Goal: Information Seeking & Learning: Compare options

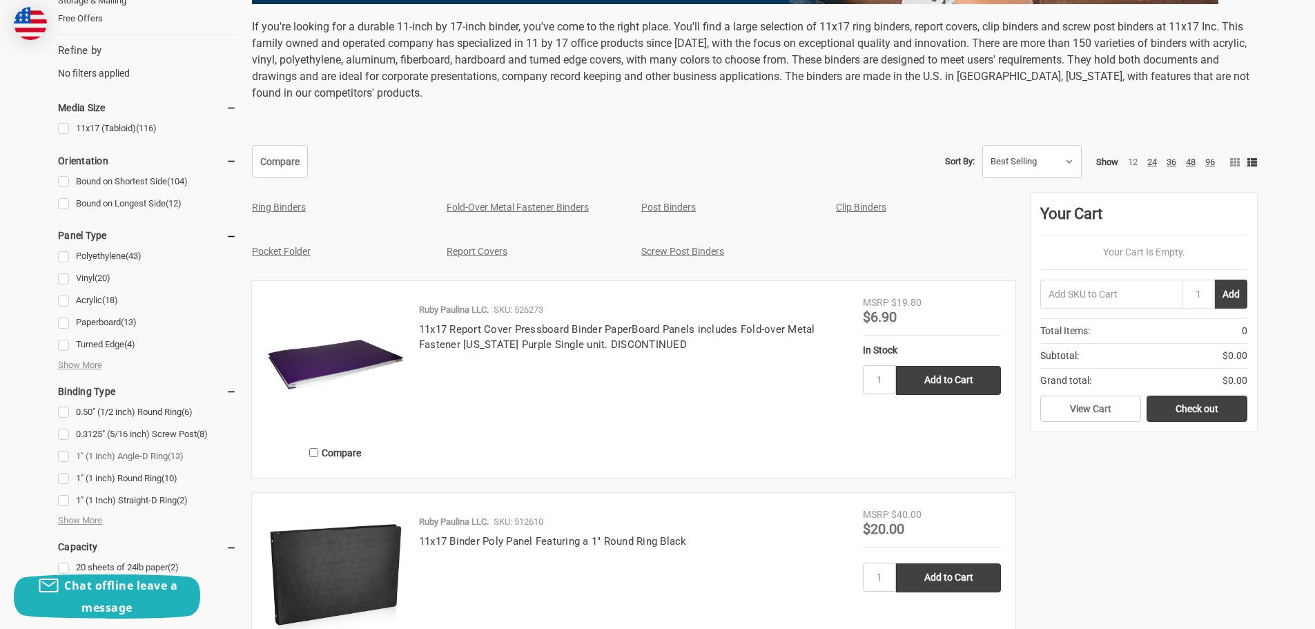
scroll to position [828, 0]
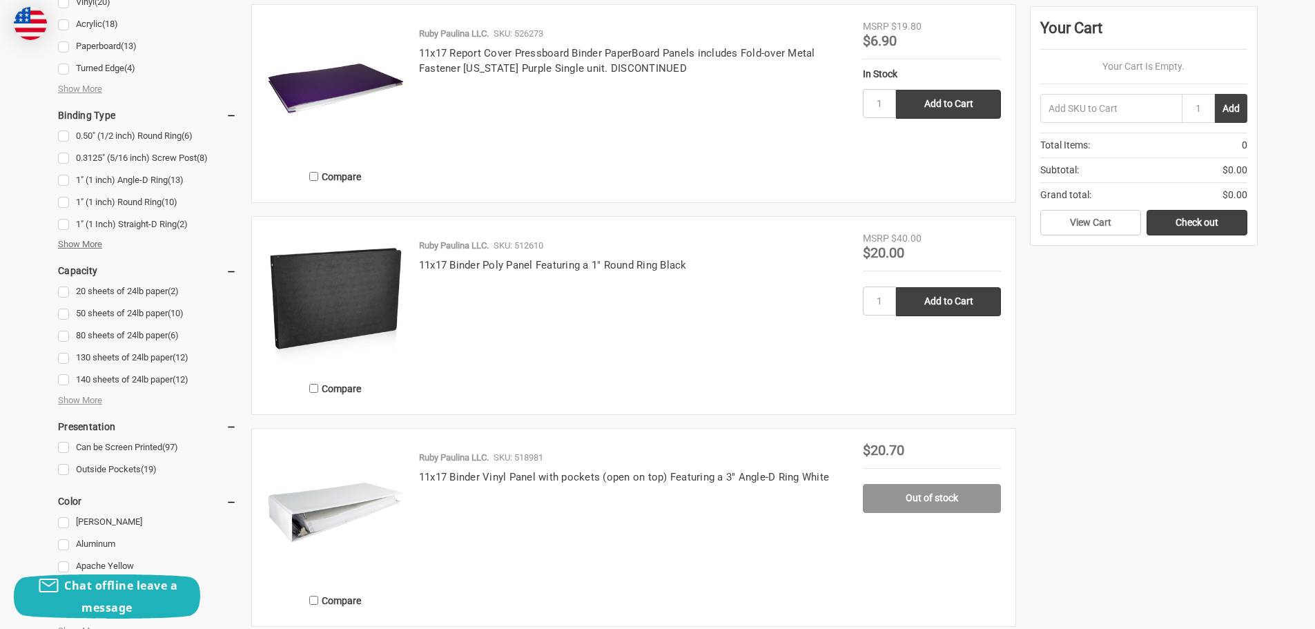
click at [100, 239] on span "Show More" at bounding box center [80, 244] width 44 height 14
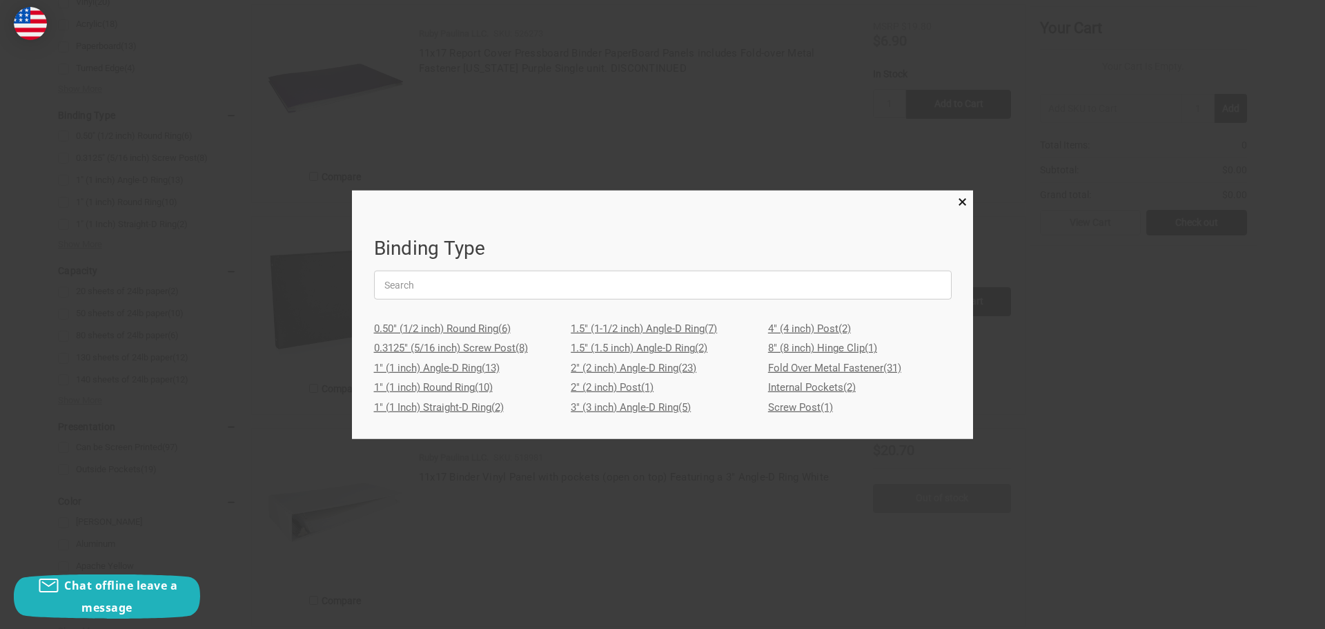
click at [678, 363] on link "2" (2 inch) Angle-D Ring (23)" at bounding box center [663, 368] width 184 height 20
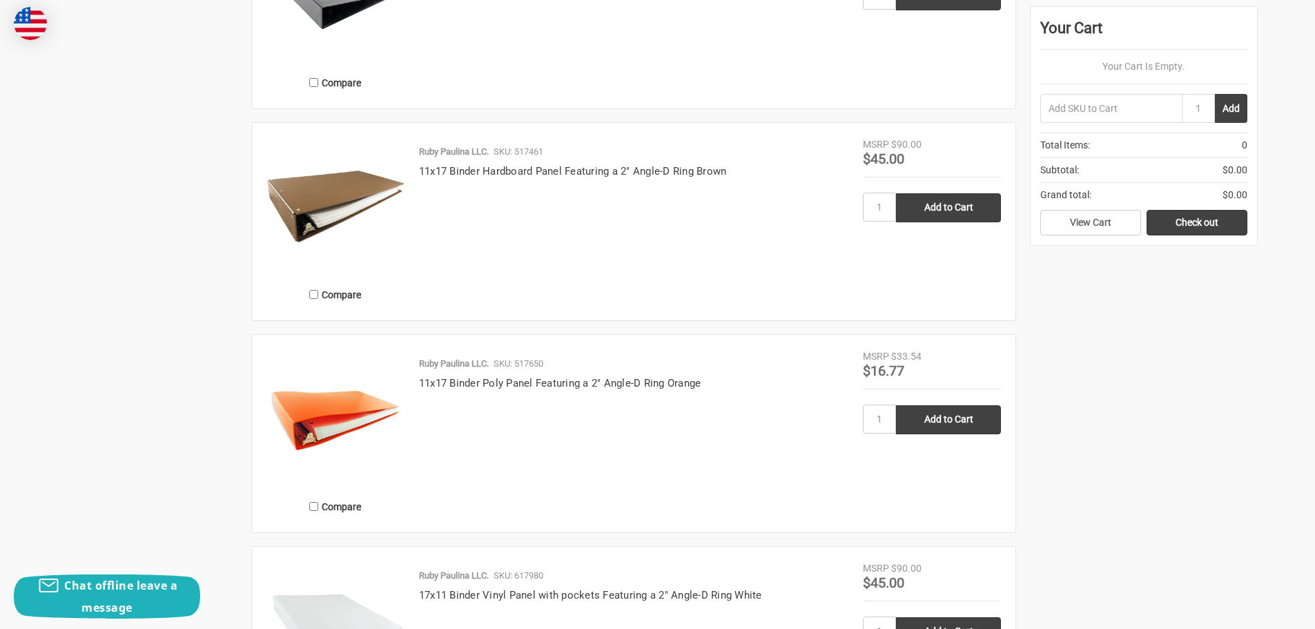
scroll to position [2209, 0]
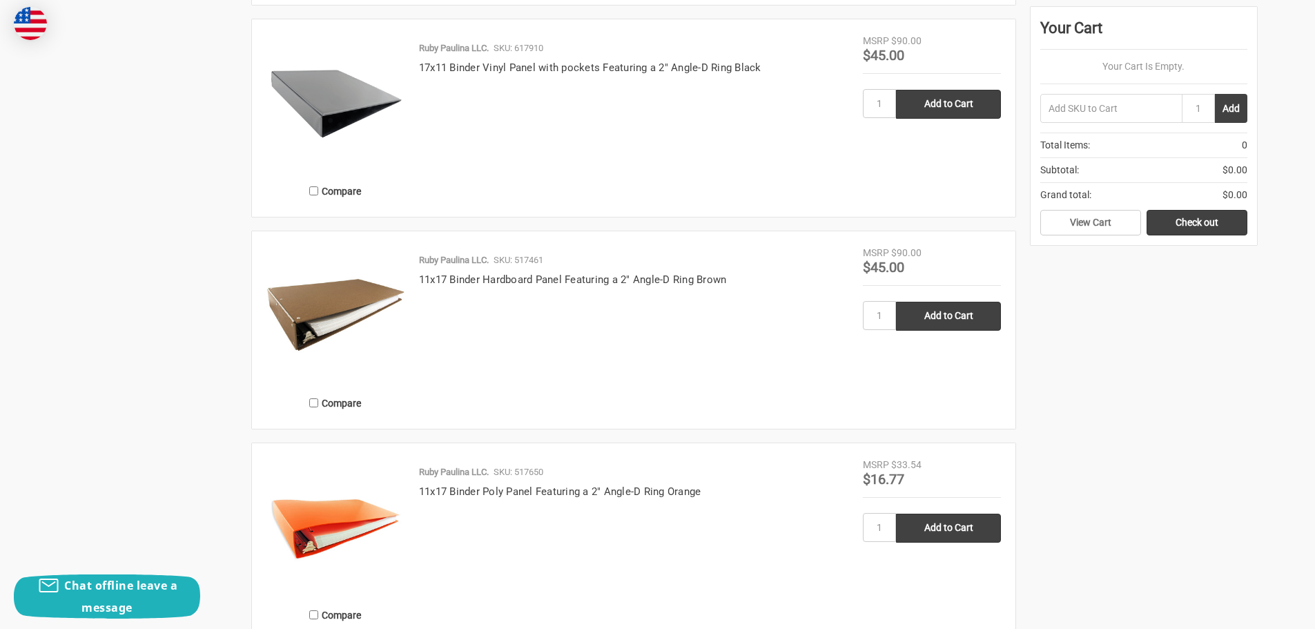
click at [324, 294] on img at bounding box center [335, 315] width 138 height 138
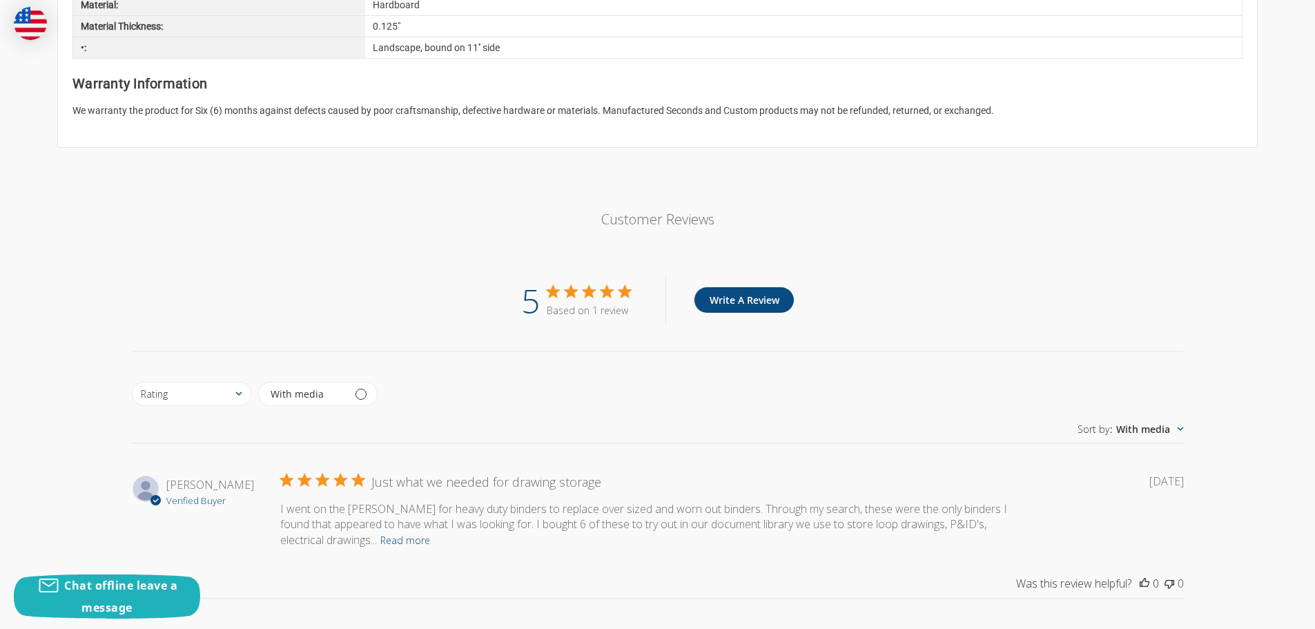
scroll to position [1104, 0]
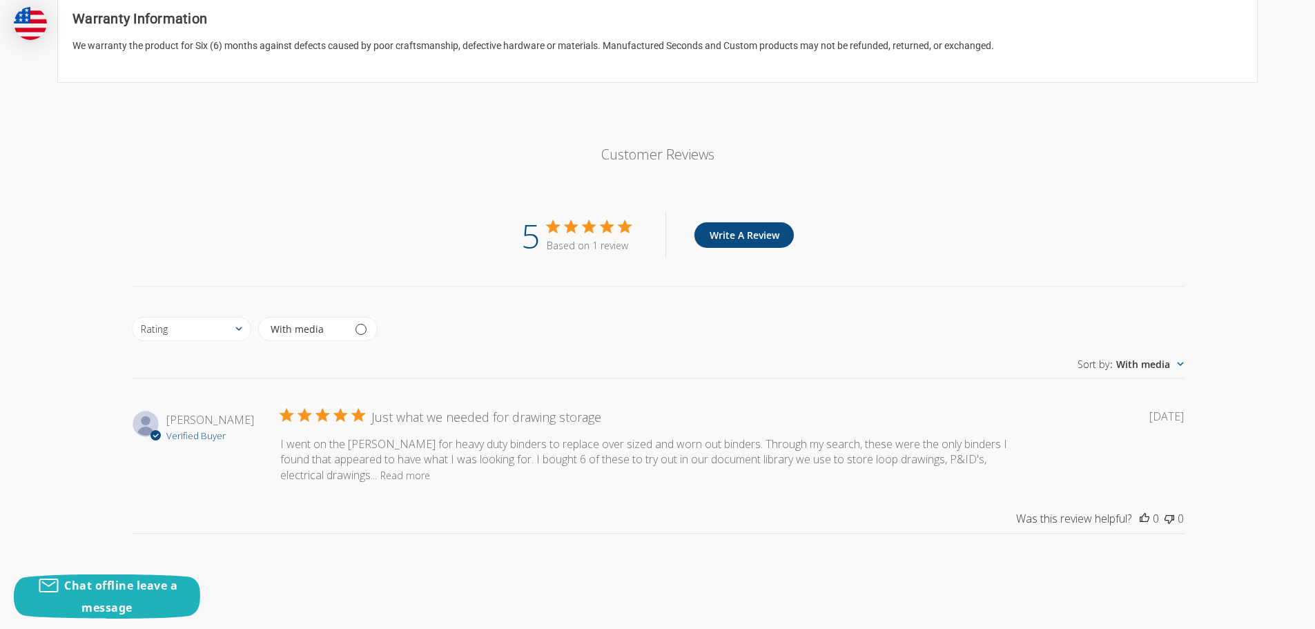
click at [380, 482] on button "Read more" at bounding box center [405, 475] width 50 height 17
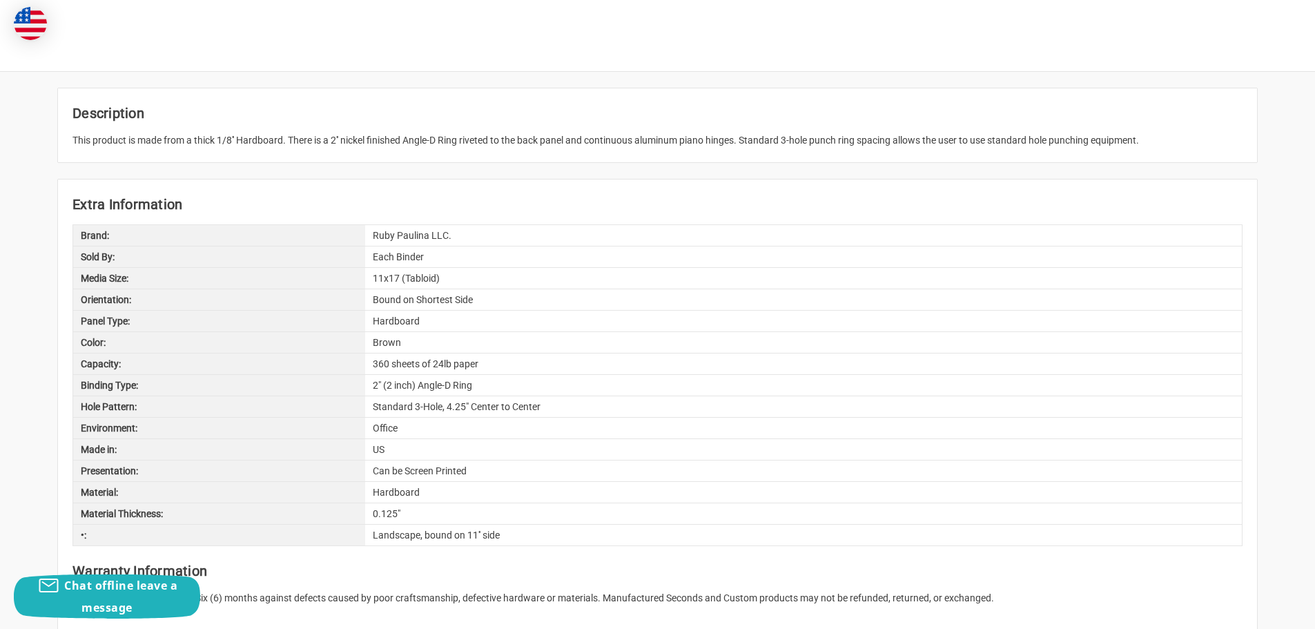
scroll to position [0, 0]
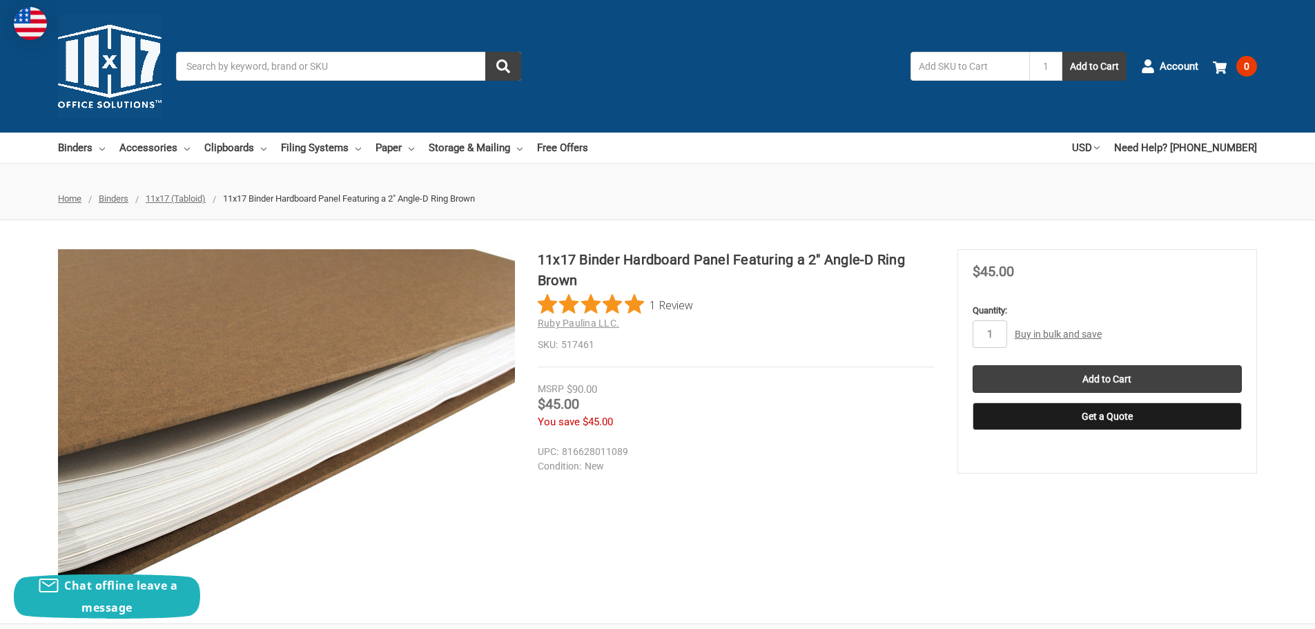
click at [411, 413] on img at bounding box center [170, 436] width 884 height 884
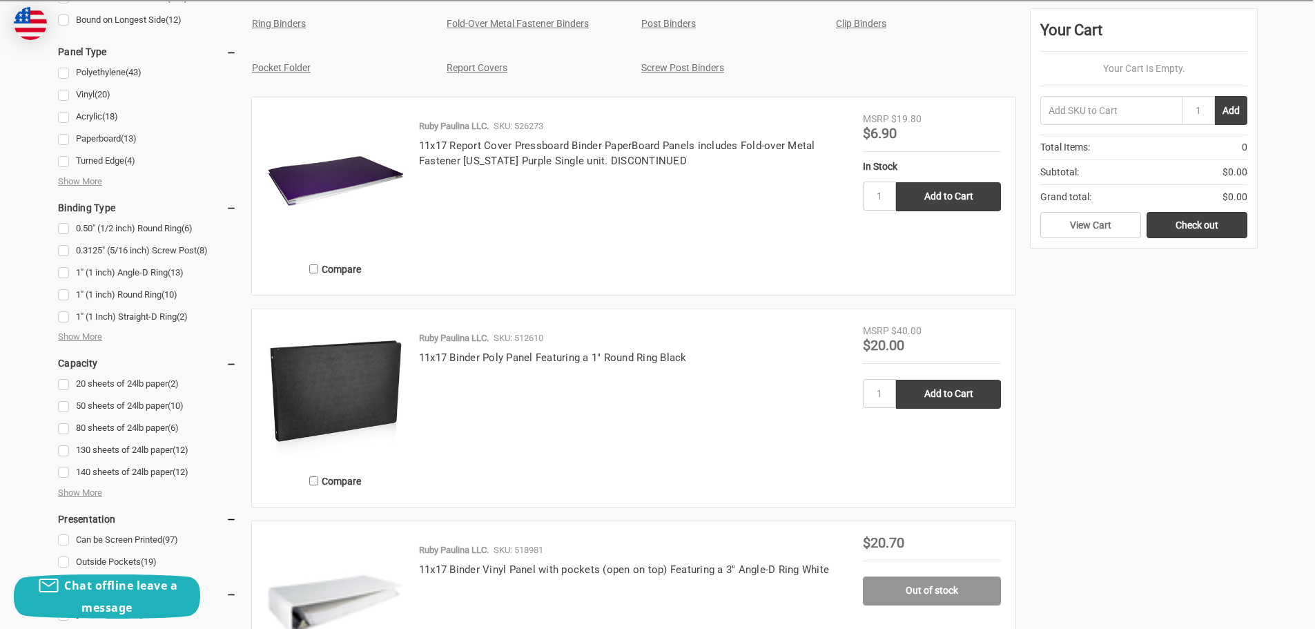
scroll to position [828, 0]
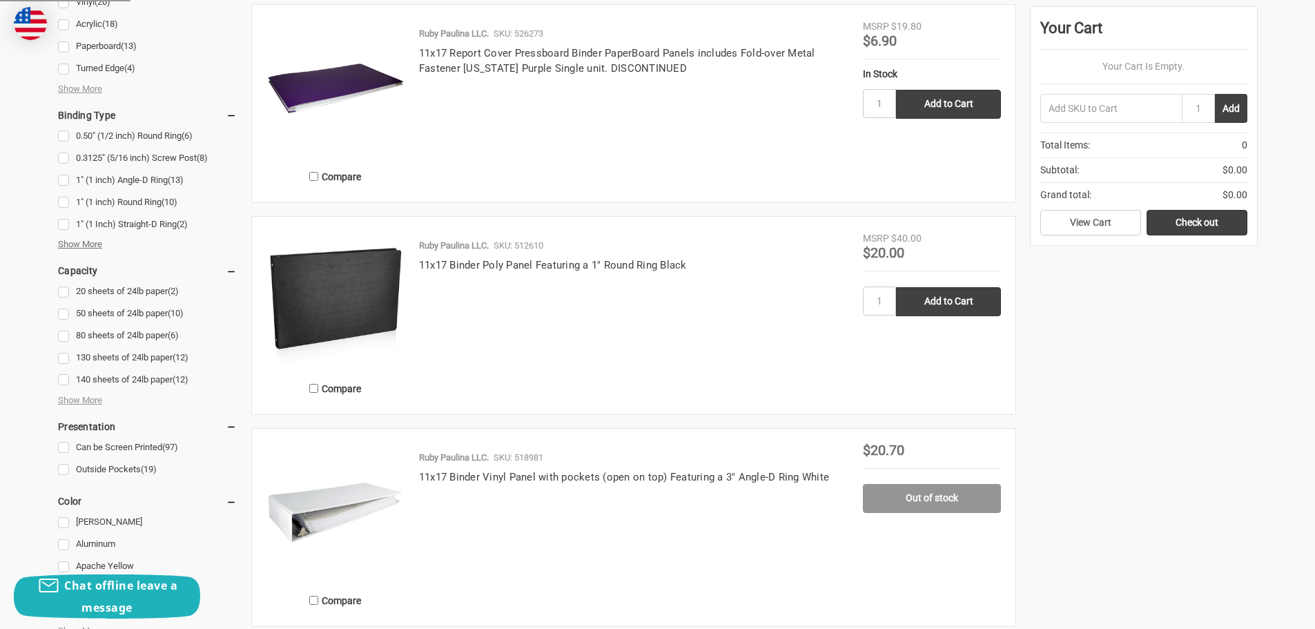
click at [75, 237] on span "Show More" at bounding box center [80, 244] width 44 height 14
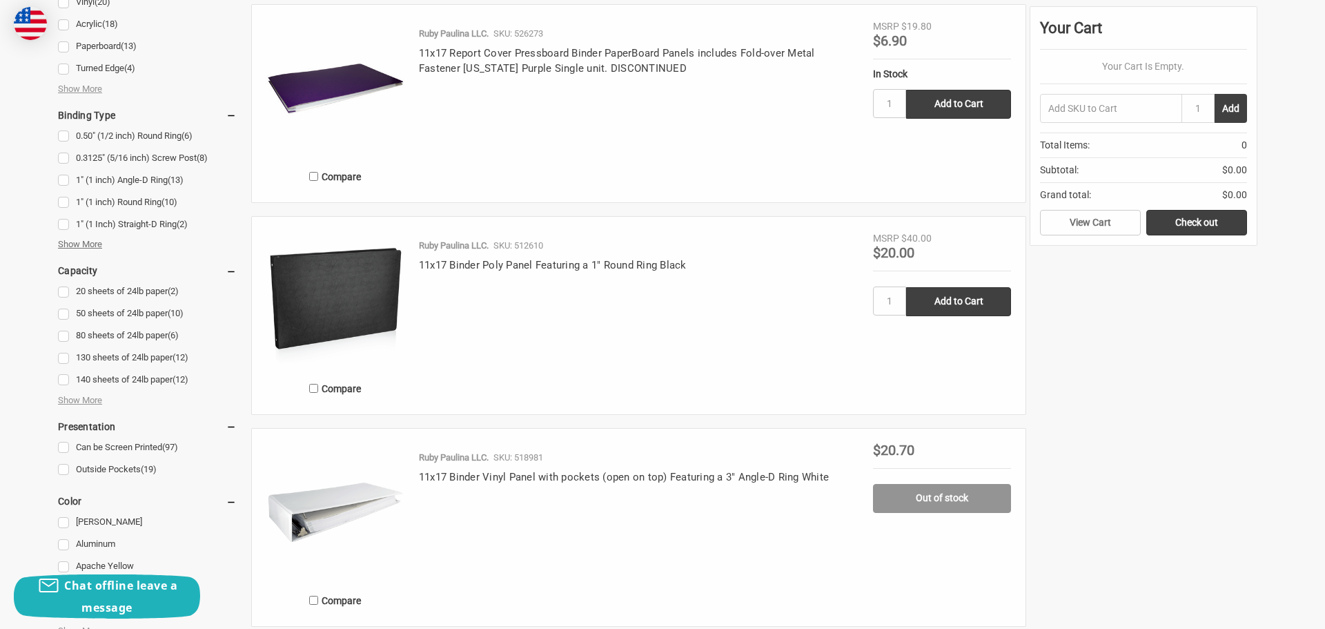
click at [86, 241] on div at bounding box center [662, 314] width 1325 height 629
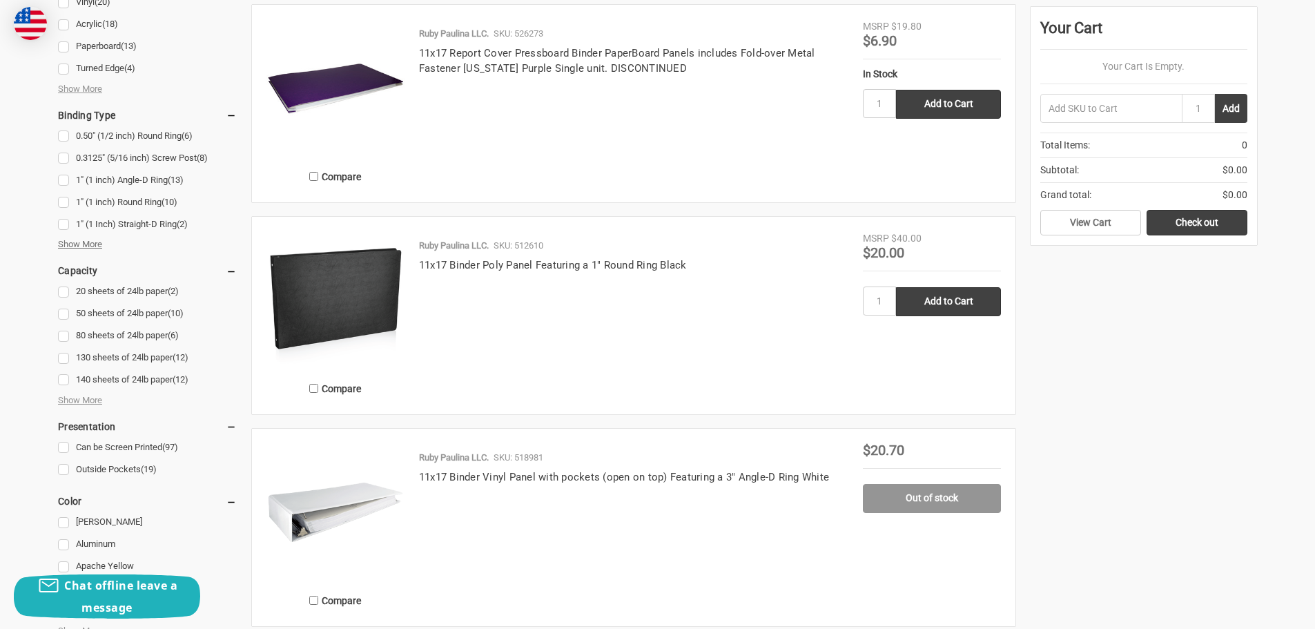
click at [86, 241] on span "Show More" at bounding box center [80, 244] width 44 height 14
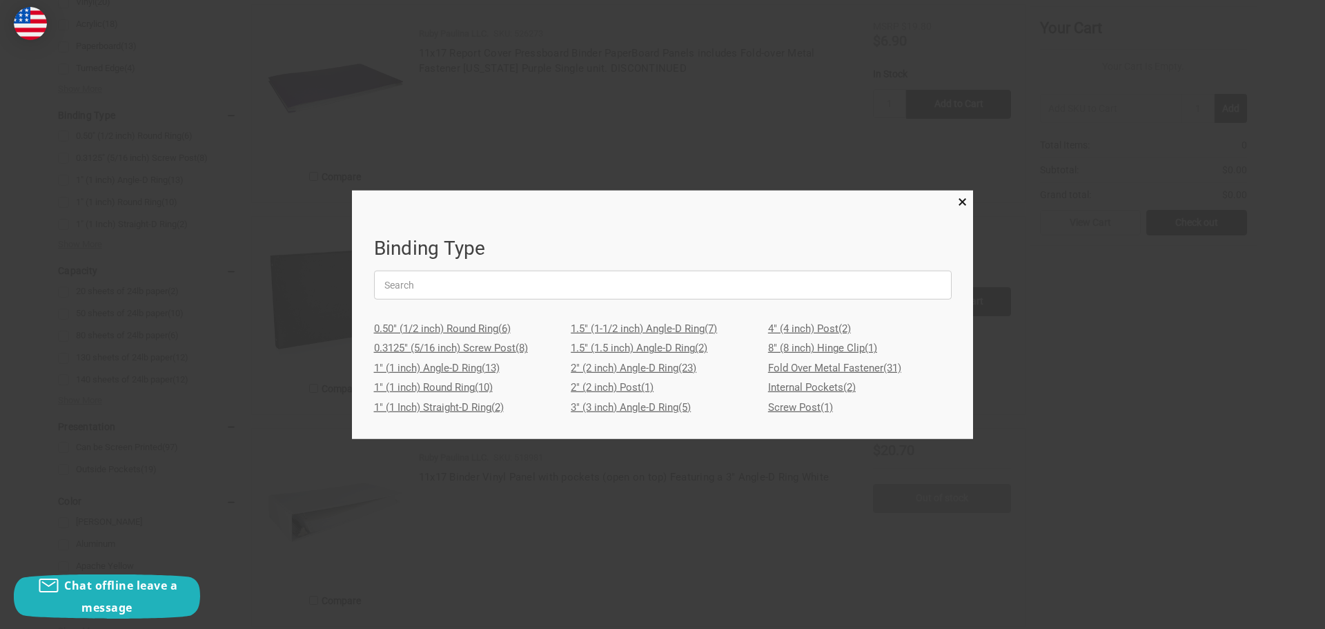
click at [614, 406] on link "3" (3 inch) Angle-D Ring (5)" at bounding box center [663, 408] width 184 height 20
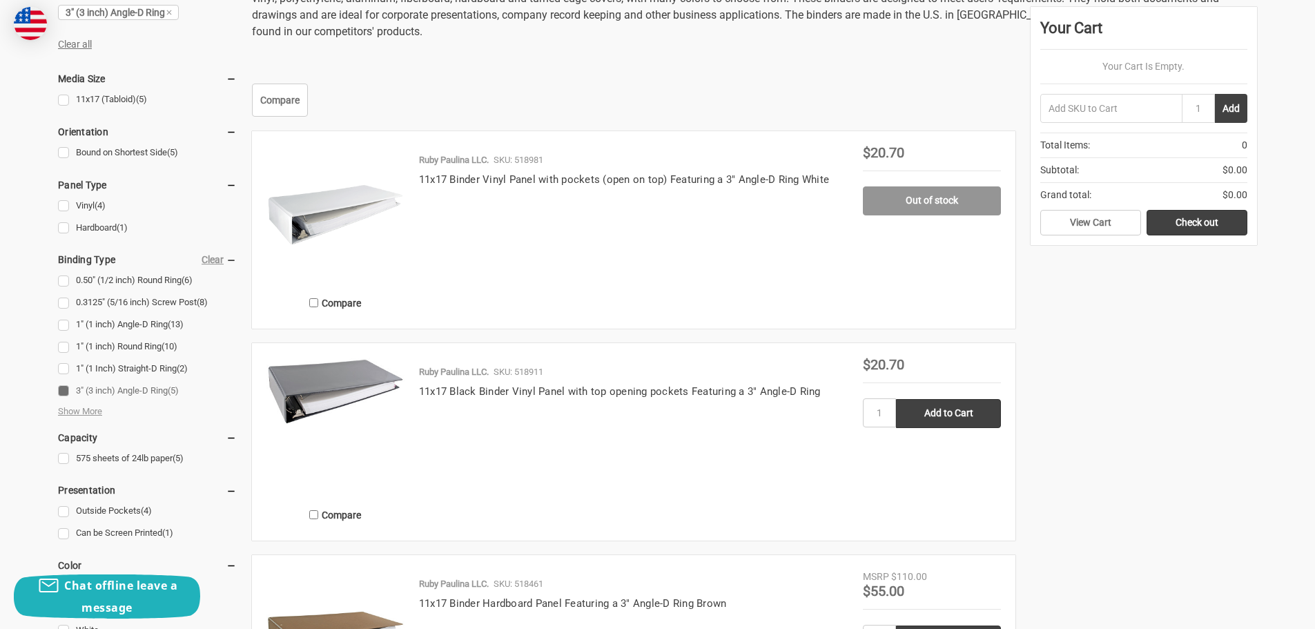
scroll to position [552, 0]
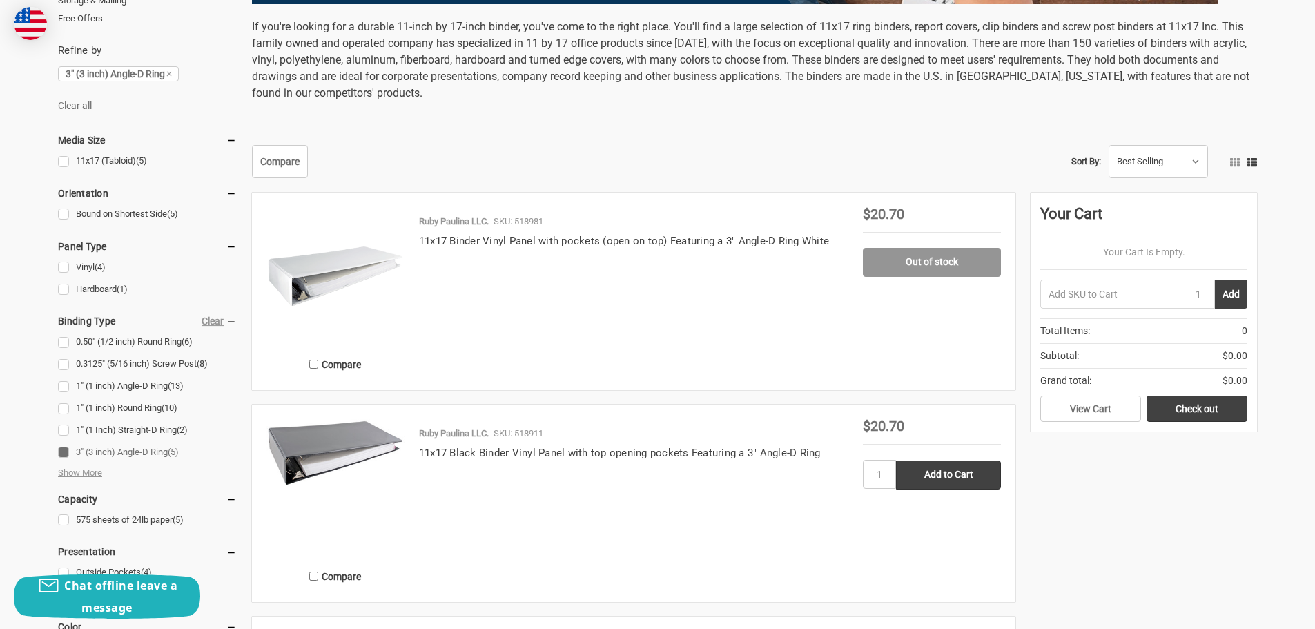
click at [460, 463] on div "Ruby Paulina LLC. SKU: 518911 11x17 Black Binder Vinyl Panel with top opening p…" at bounding box center [633, 507] width 458 height 161
click at [336, 439] on img at bounding box center [335, 453] width 138 height 68
